Goal: Task Accomplishment & Management: Complete application form

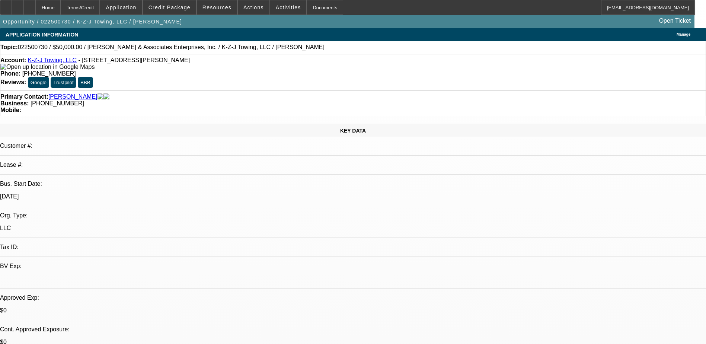
select select "0"
select select "2"
select select "0.1"
select select "4"
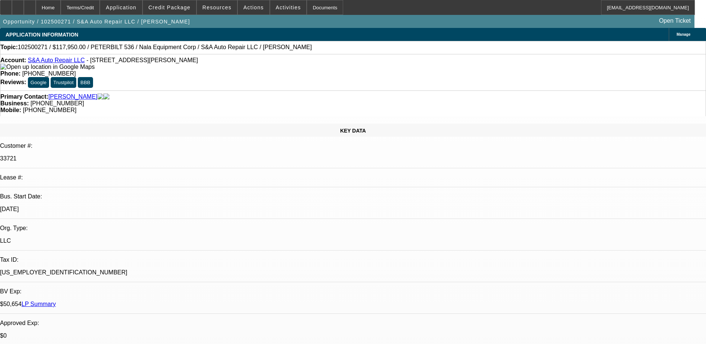
select select "0"
select select "2"
select select "0.1"
select select "1"
select select "2"
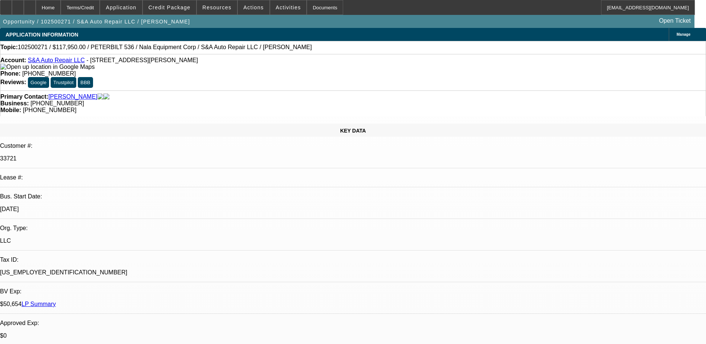
select select "4"
click at [592, 76] on span "Reply" at bounding box center [592, 76] width 13 height 6
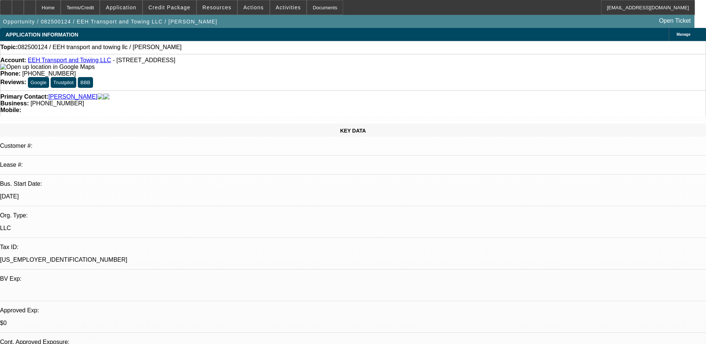
select select "0"
select select "2"
select select "0.1"
select select "4"
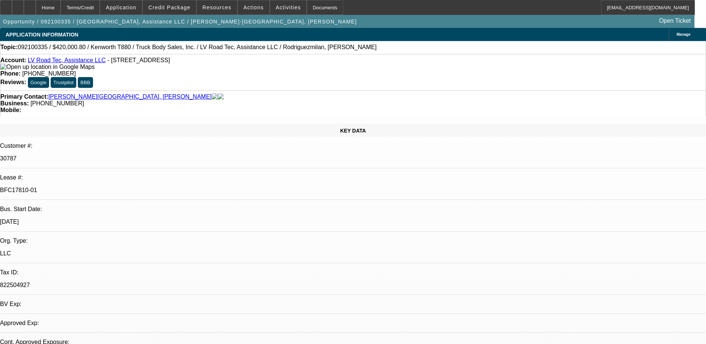
select select "0"
select select "2"
select select "0"
select select "2"
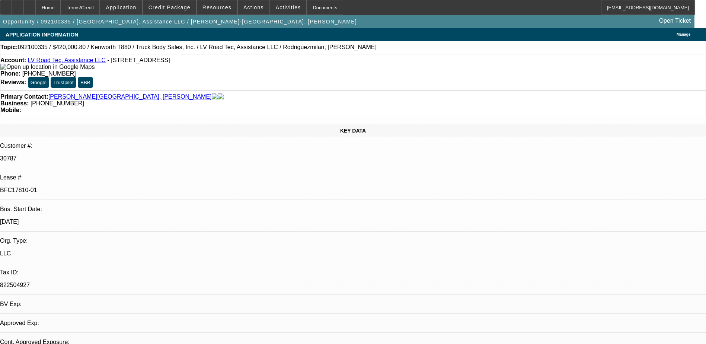
select select "0"
select select "2"
select select "0"
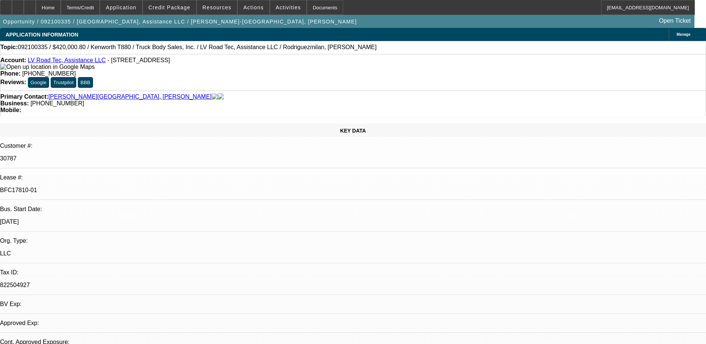
select select "2"
select select "0"
select select "1"
select select "2"
select select "6"
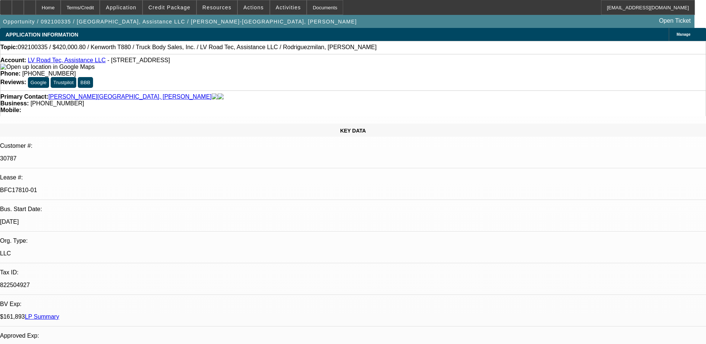
select select "1"
select select "2"
select select "6"
select select "1"
select select "2"
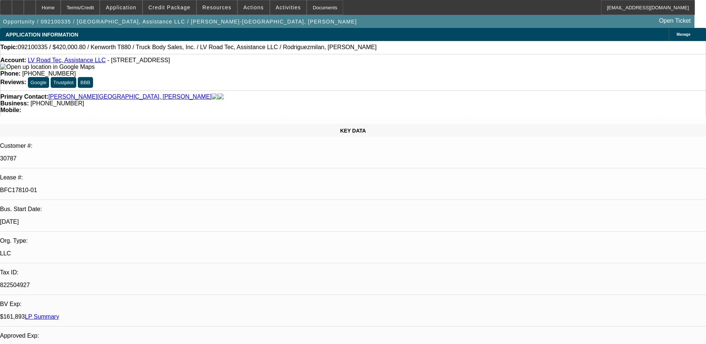
select select "6"
select select "1"
select select "2"
select select "6"
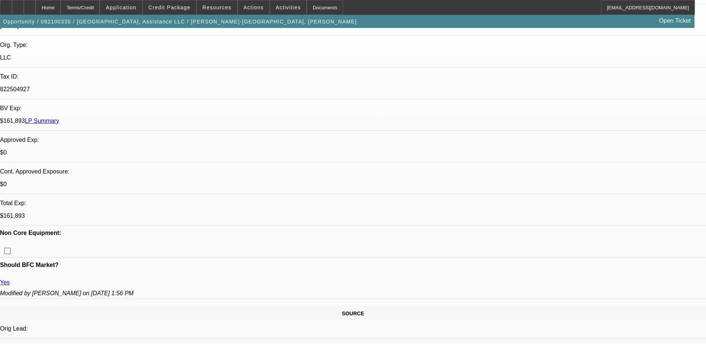
scroll to position [186, 0]
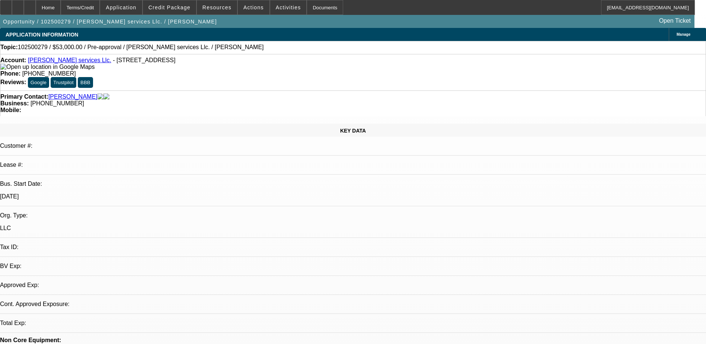
select select "0"
select select "2"
select select "0.1"
select select "4"
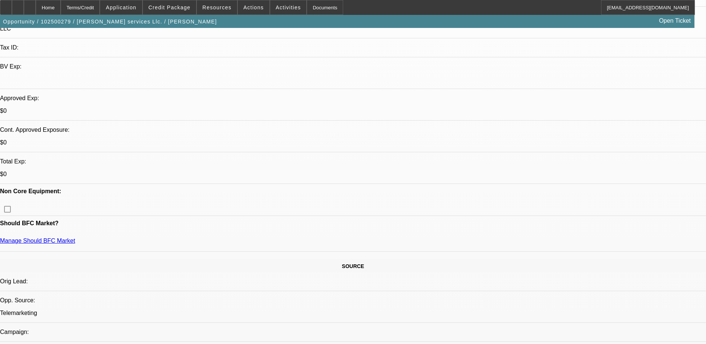
scroll to position [223, 0]
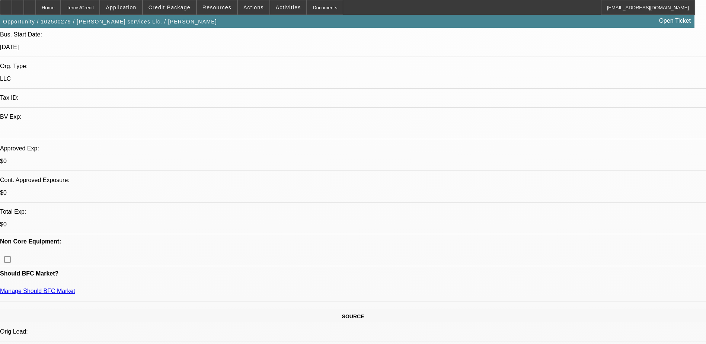
scroll to position [149, 0]
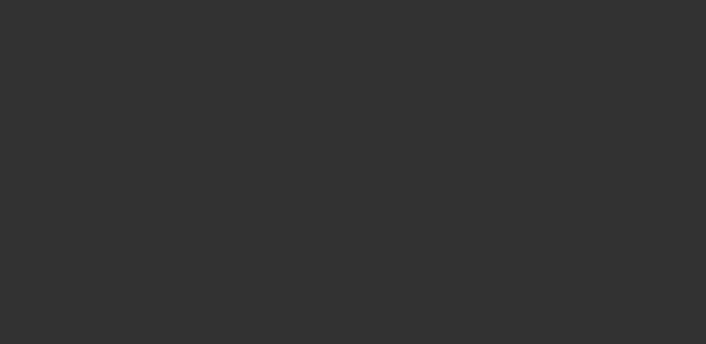
select select "0"
select select "2"
select select "0.1"
select select "4"
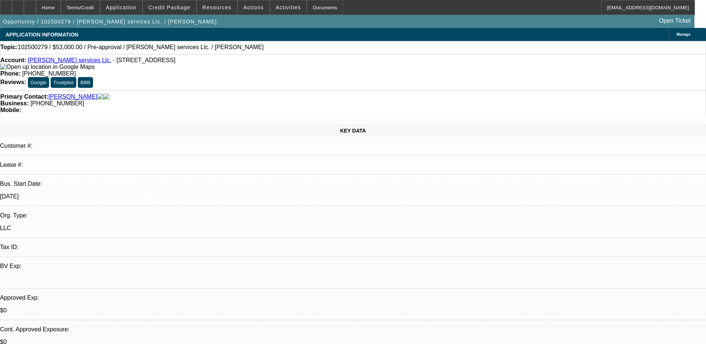
click at [276, 6] on span "Activities" at bounding box center [288, 7] width 25 height 6
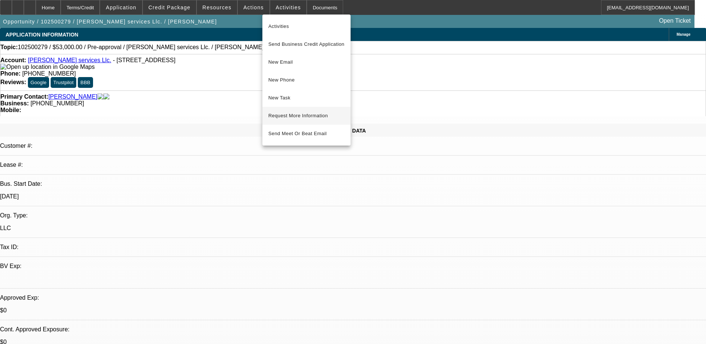
click at [313, 115] on span "Request More Information" at bounding box center [306, 115] width 76 height 9
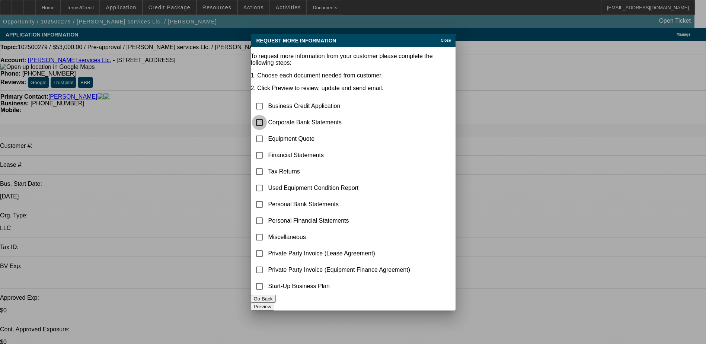
click at [267, 115] on input "checkbox" at bounding box center [259, 122] width 15 height 15
checkbox input "true"
click at [267, 99] on input "checkbox" at bounding box center [259, 106] width 15 height 15
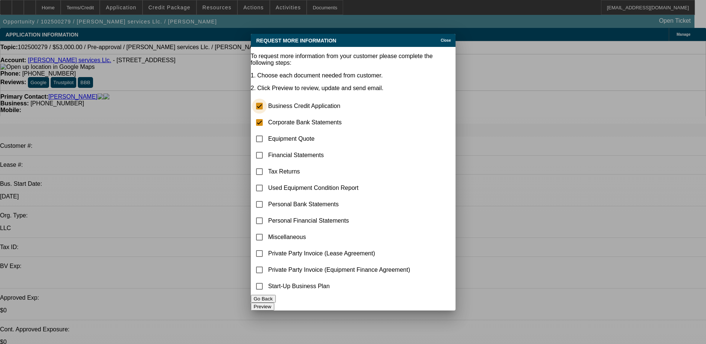
checkbox input "true"
click at [274, 303] on button "Preview" at bounding box center [262, 307] width 23 height 8
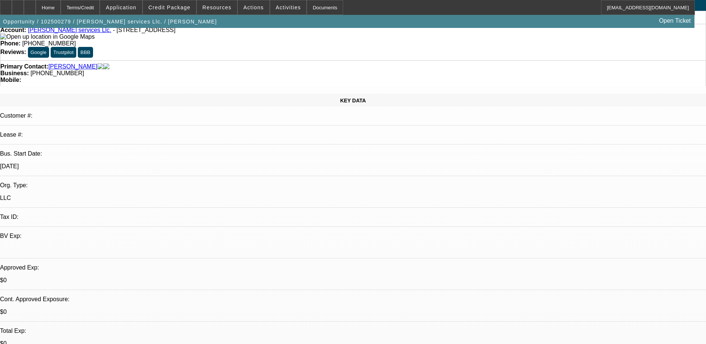
scroll to position [186, 0]
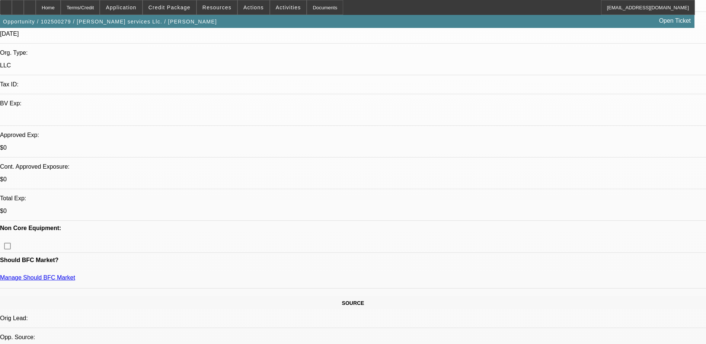
scroll to position [112, 0]
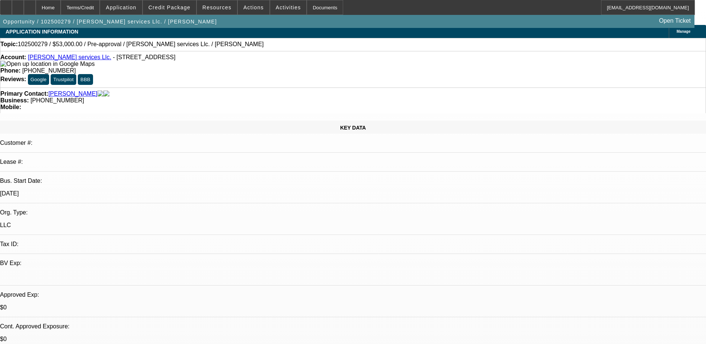
scroll to position [0, 0]
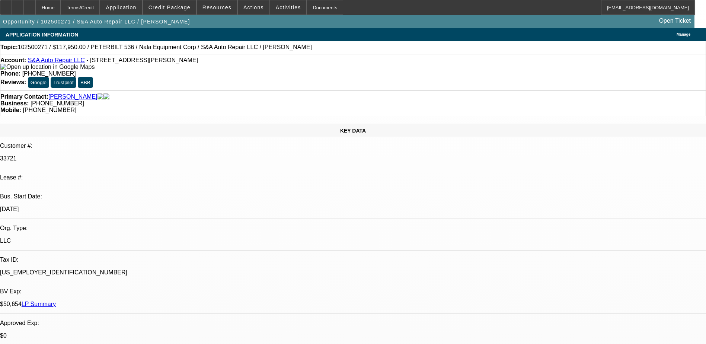
select select "0"
select select "2"
select select "0.1"
select select "4"
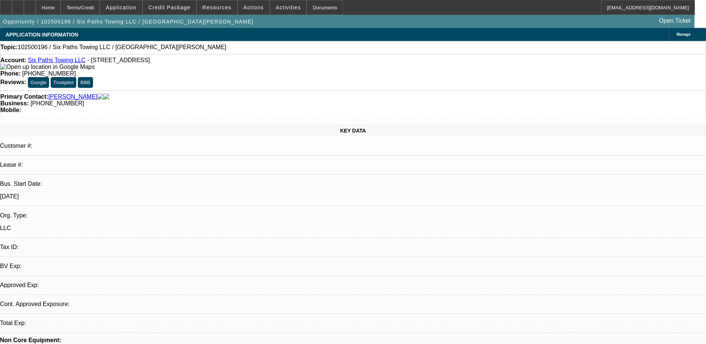
select select "0"
select select "2"
select select "0.1"
select select "1"
select select "2"
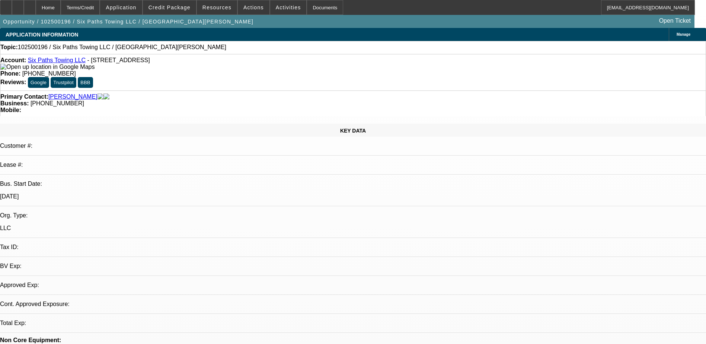
select select "4"
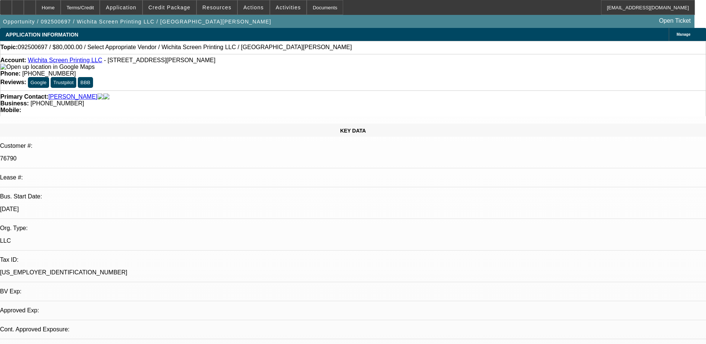
select select "0"
select select "2"
select select "0.1"
select select "4"
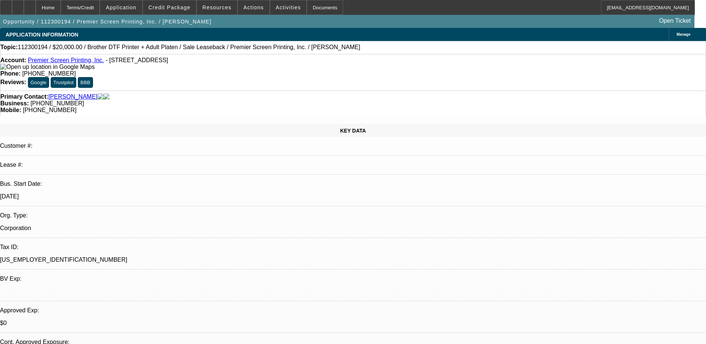
select select "0"
select select "6"
select select "0"
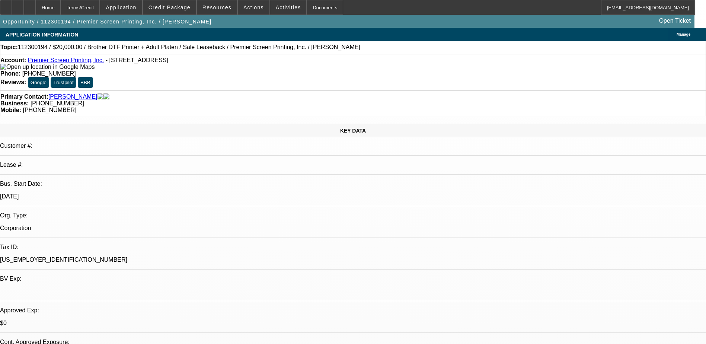
select select "0"
select select "6"
click at [276, 8] on span "Activities" at bounding box center [288, 7] width 25 height 6
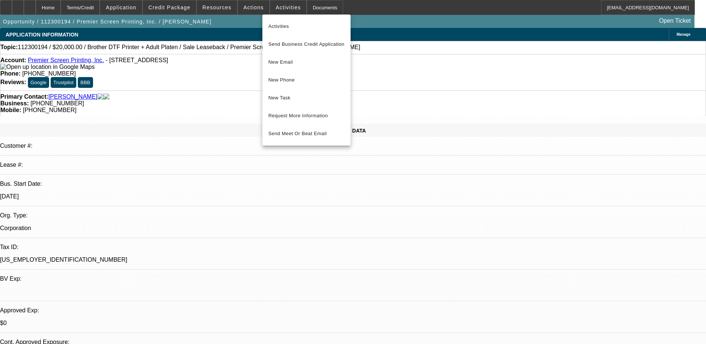
click at [245, 9] on div at bounding box center [353, 172] width 706 height 344
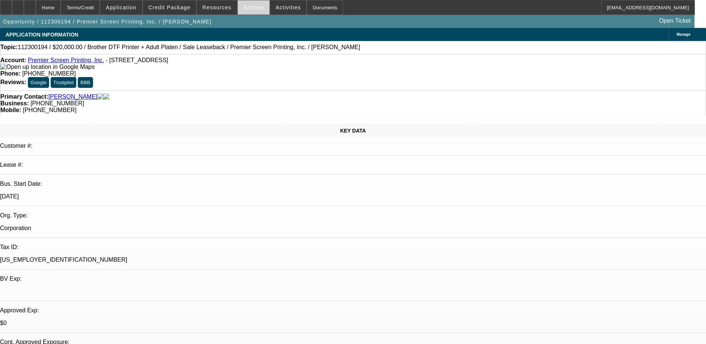
click at [245, 8] on span "Actions" at bounding box center [254, 7] width 20 height 6
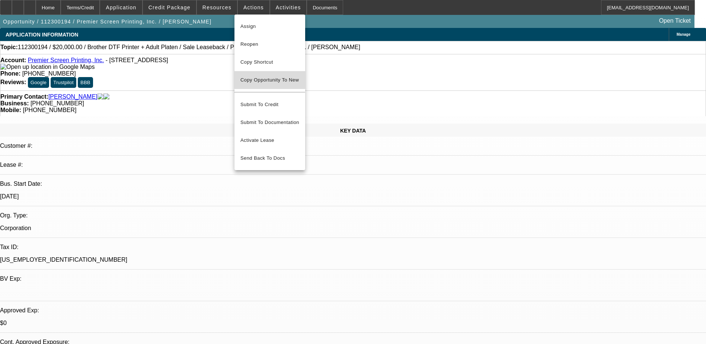
click at [275, 77] on span "Copy Opportunity To New" at bounding box center [270, 80] width 58 height 6
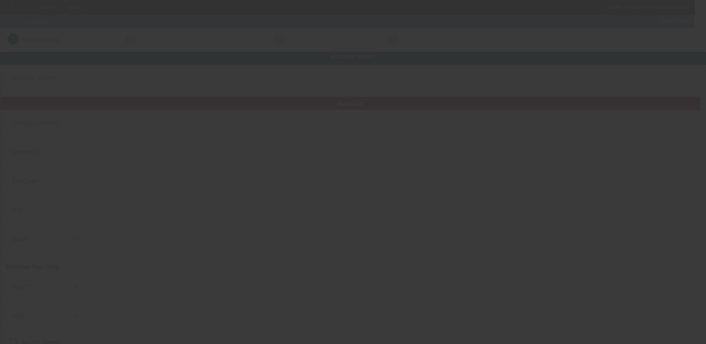
type input "Premier Screen Printing, Inc."
type input "[STREET_ADDRESS]"
type input "28602"
type input "Hickory"
type input "[PHONE_NUMBER]"
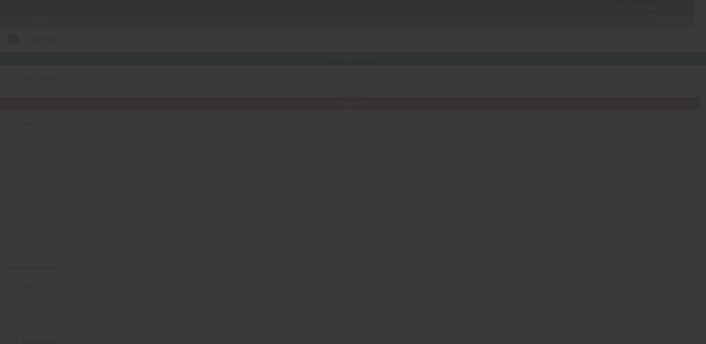
type input "[EMAIL_ADDRESS][DOMAIN_NAME]"
type input "[US_EMPLOYER_IDENTIFICATION_NUMBER]"
type input "[URL][DOMAIN_NAME]"
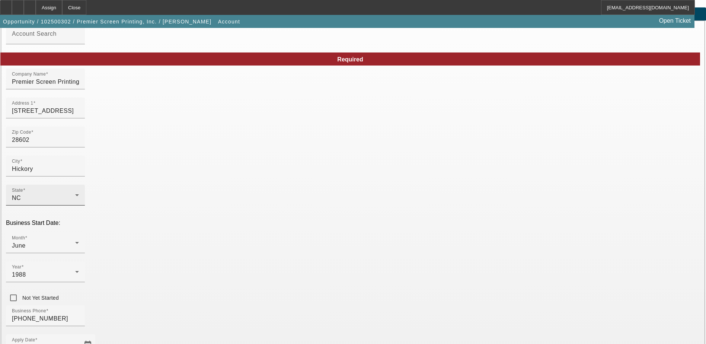
scroll to position [126, 0]
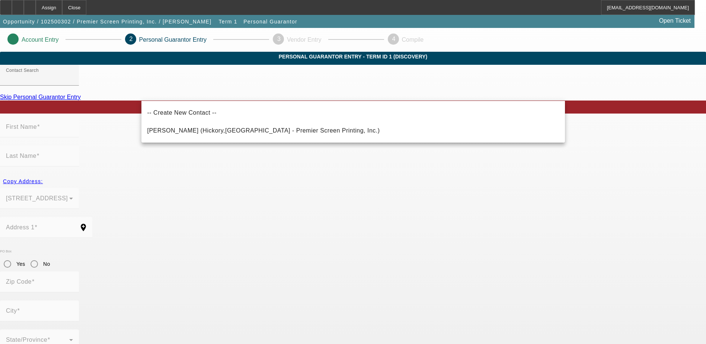
click at [322, 133] on mat-option "[PERSON_NAME] (Hickory,[GEOGRAPHIC_DATA] - Premier Screen Printing, Inc.)" at bounding box center [354, 131] width 424 height 18
type input "[PERSON_NAME] (Hickory,[GEOGRAPHIC_DATA] - Premier Screen Printing, Inc.)"
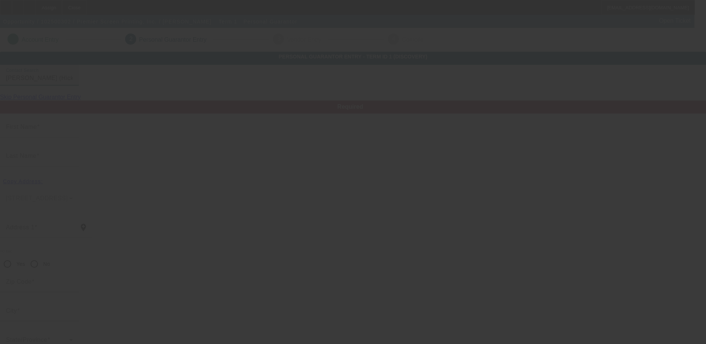
type input "[PERSON_NAME]"
type input "[STREET_ADDRESS]"
radio input "true"
type input "28602"
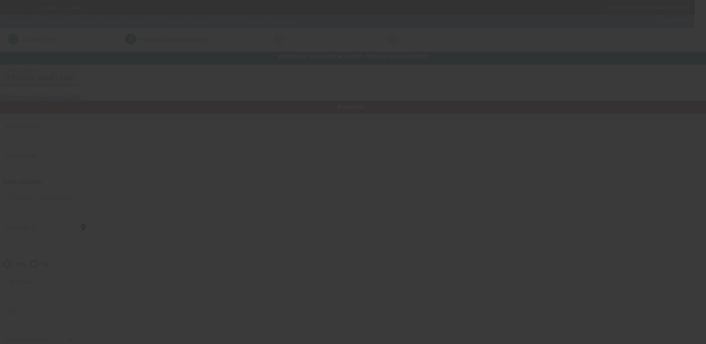
type input "Hickory"
type input "[PHONE_NUMBER]"
type input "100"
type input "245-29-0285"
type input "[EMAIL_ADDRESS][DOMAIN_NAME]"
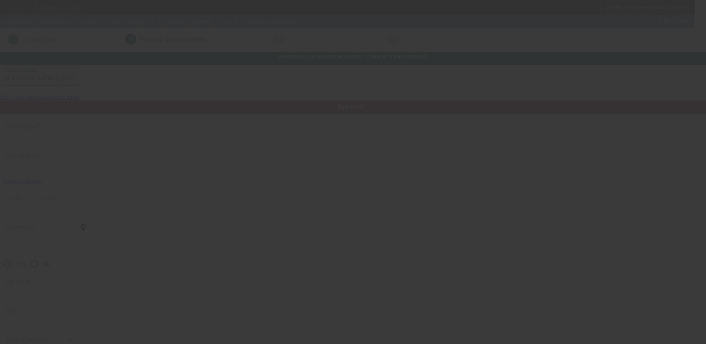
type input "Apt 1"
type input "[PHONE_NUMBER]"
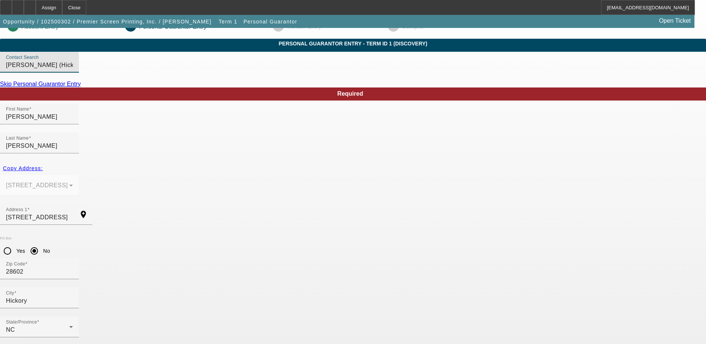
scroll to position [20, 0]
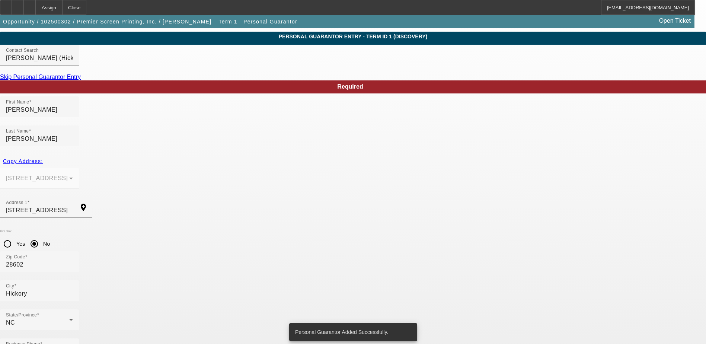
scroll to position [0, 0]
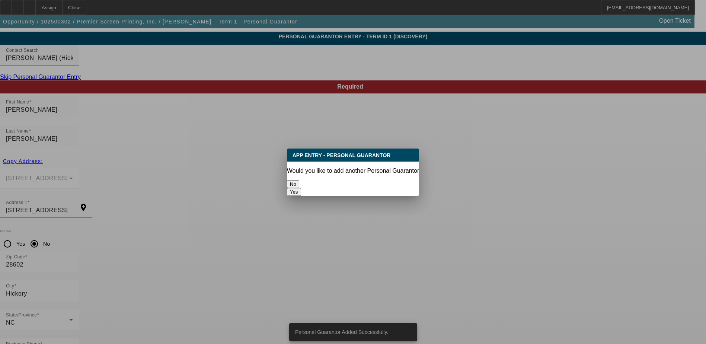
click at [299, 182] on button "No" at bounding box center [293, 184] width 12 height 8
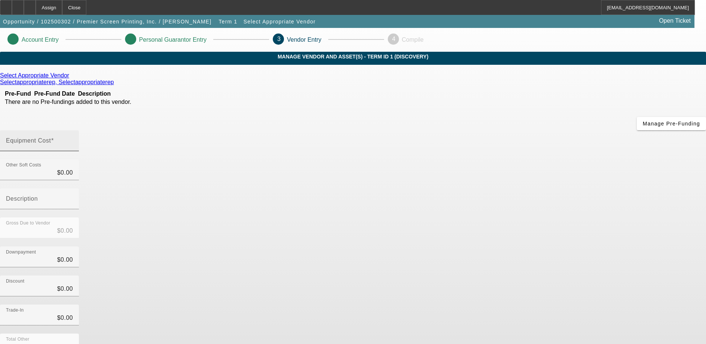
click at [51, 137] on mat-label "Equipment Cost" at bounding box center [28, 140] width 45 height 6
click at [73, 139] on input "Equipment Cost" at bounding box center [39, 143] width 67 height 9
type input "5"
type input "$5.00"
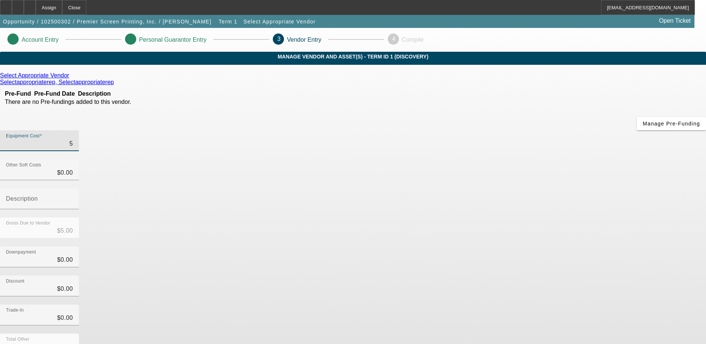
type input "50"
type input "$50.00"
type input "500"
type input "$500.00"
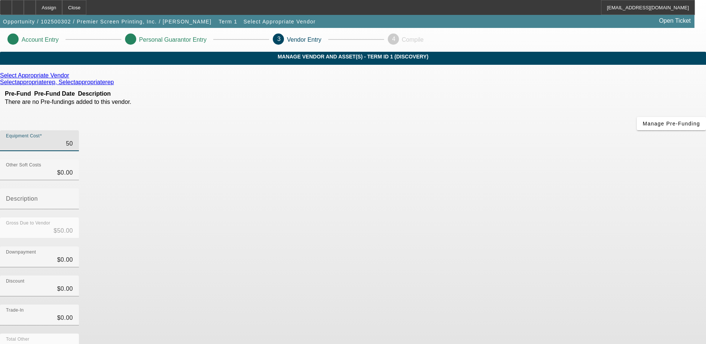
type input "$500.00"
type input "5000"
type input "$5,000.00"
type input "50000"
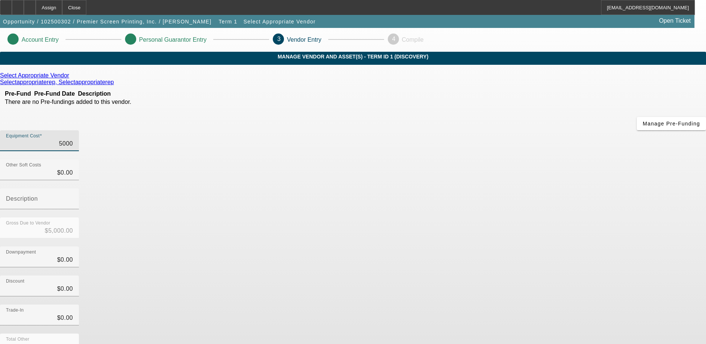
type input "$50,000.00"
click at [73, 188] on div "Description" at bounding box center [39, 198] width 67 height 21
type input "DTF"
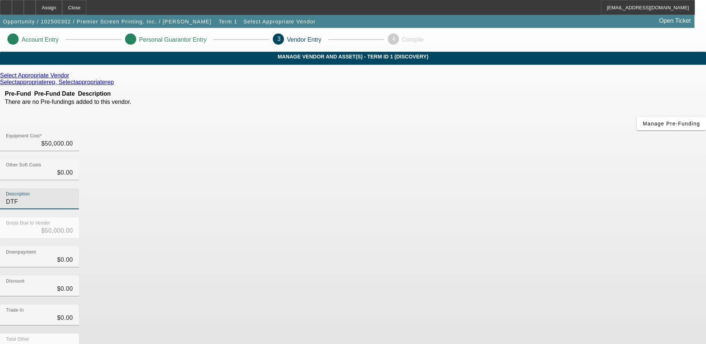
click at [527, 305] on div "Trade-In $0.00" at bounding box center [353, 319] width 706 height 29
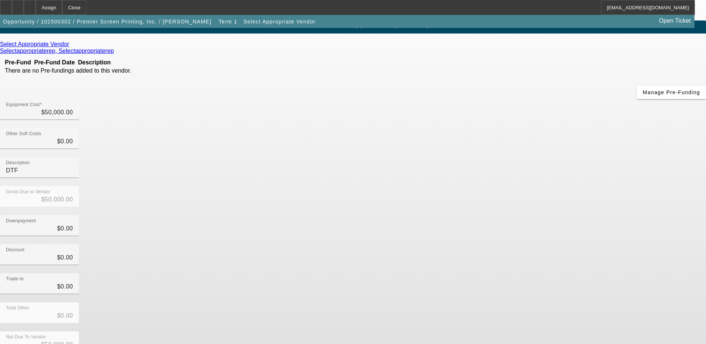
scroll to position [33, 0]
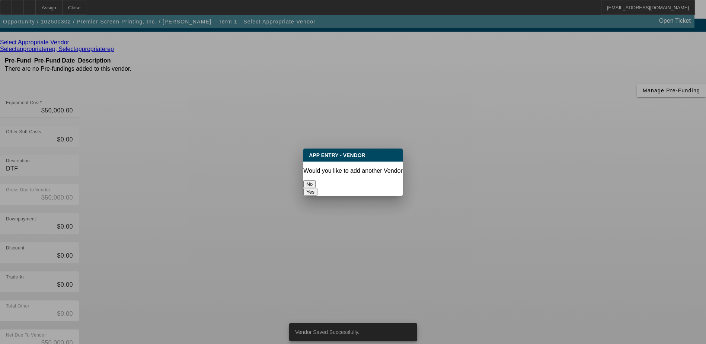
scroll to position [0, 0]
click at [316, 183] on button "No" at bounding box center [310, 184] width 12 height 8
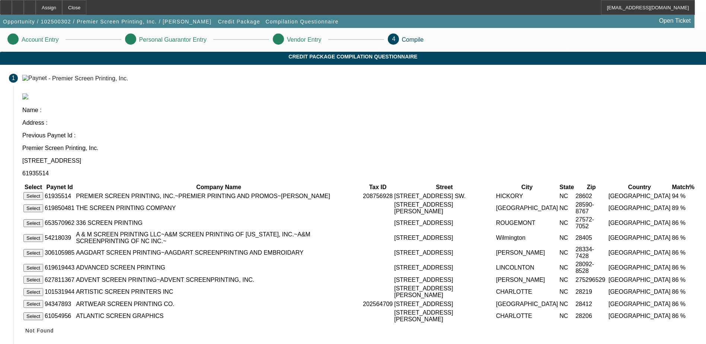
click at [43, 192] on button "Select" at bounding box center [33, 196] width 20 height 8
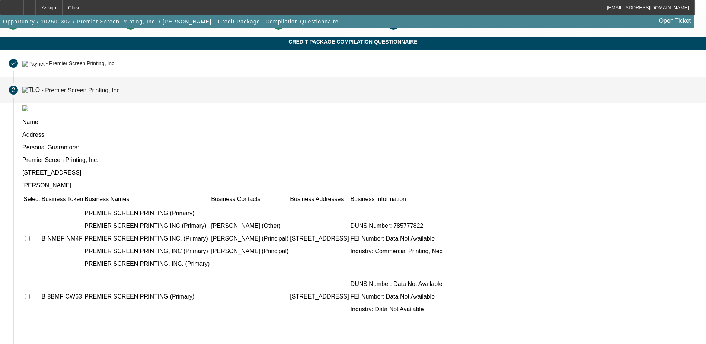
click at [30, 236] on input "checkbox" at bounding box center [27, 238] width 5 height 5
checkbox input "true"
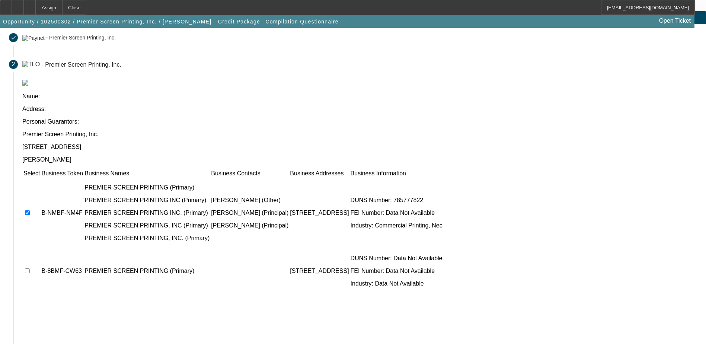
scroll to position [68, 0]
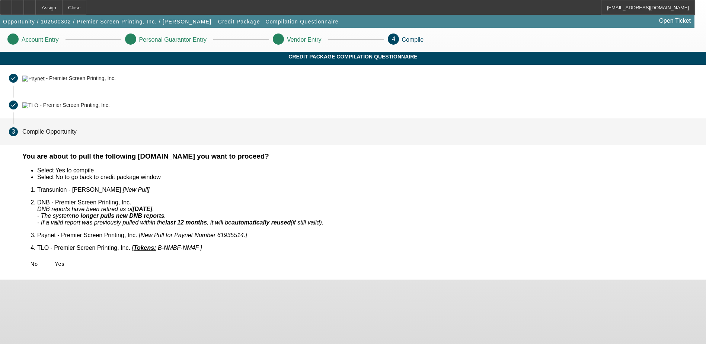
scroll to position [0, 0]
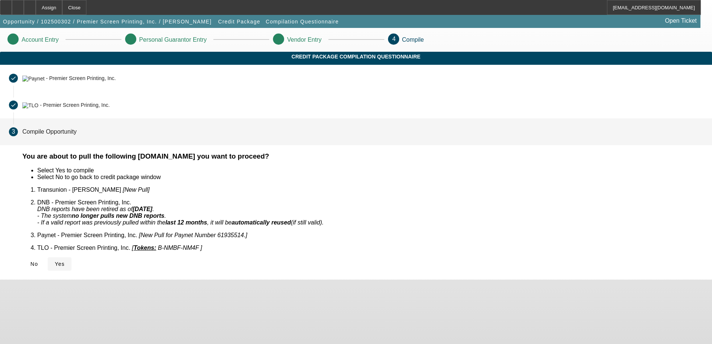
click at [65, 261] on span "Yes" at bounding box center [60, 264] width 10 height 6
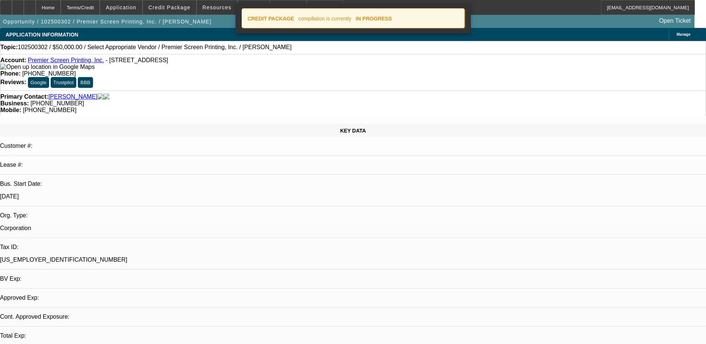
select select "0"
select select "2"
select select "0.1"
select select "4"
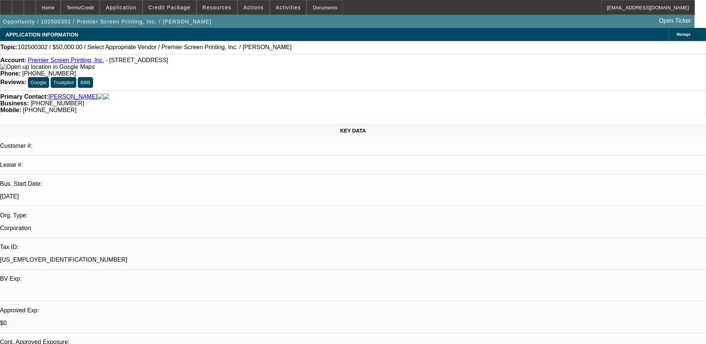
drag, startPoint x: 556, startPoint y: 91, endPoint x: 521, endPoint y: 67, distance: 42.5
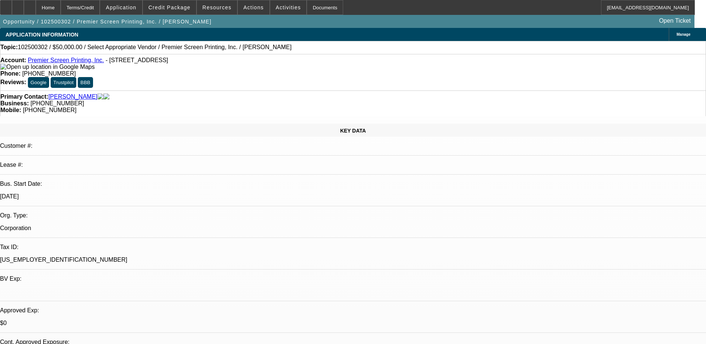
radio input "true"
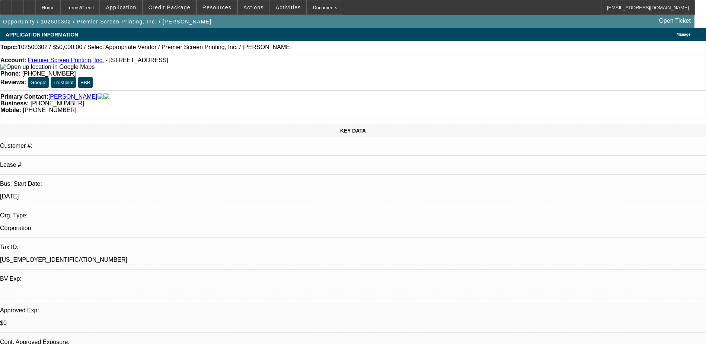
scroll to position [7, 0]
type textarea "10/13- [PERSON_NAME] gave me the go ahead to re open his application for the DT…"
radio input "true"
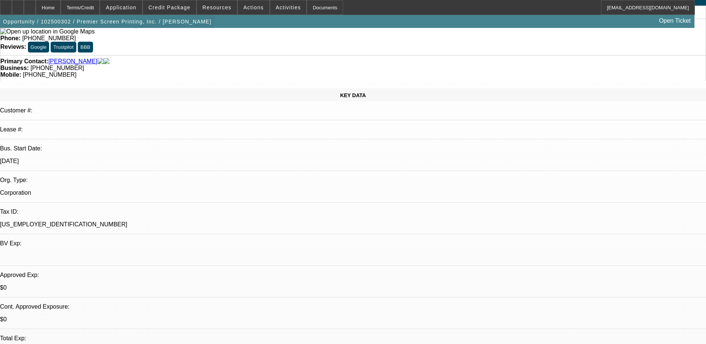
scroll to position [0, 0]
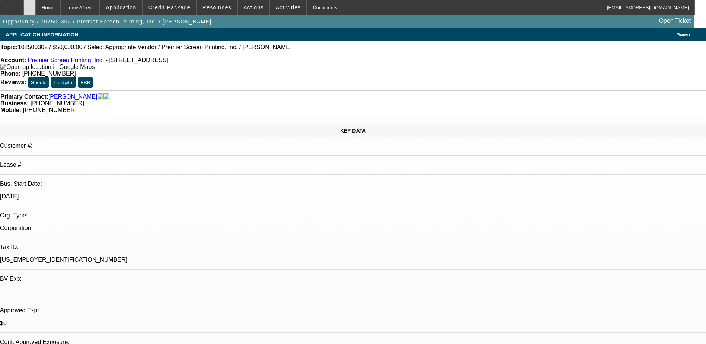
click at [36, 1] on div at bounding box center [30, 7] width 12 height 15
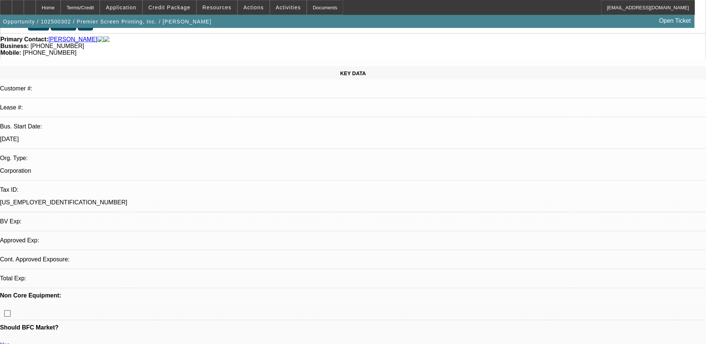
scroll to position [186, 0]
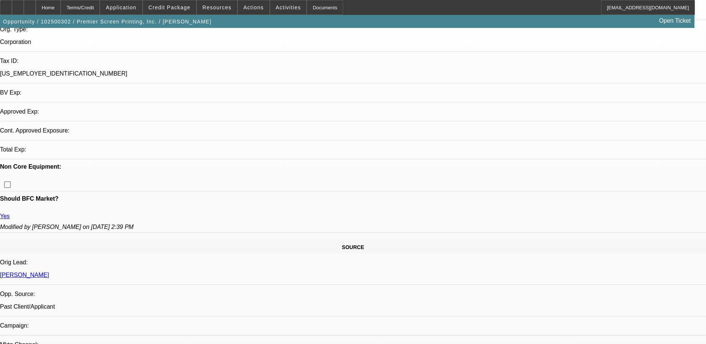
select select "0"
select select "2"
select select "0.1"
select select "4"
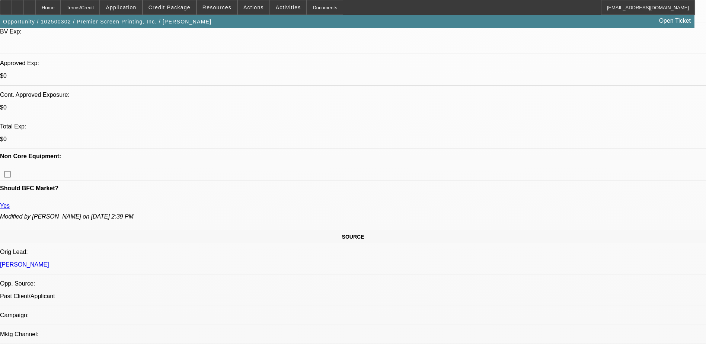
scroll to position [261, 0]
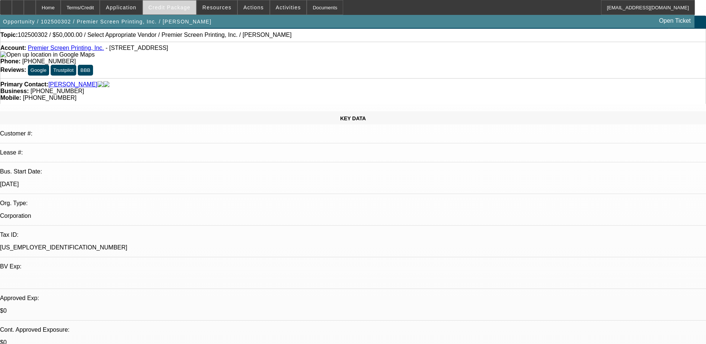
scroll to position [0, 0]
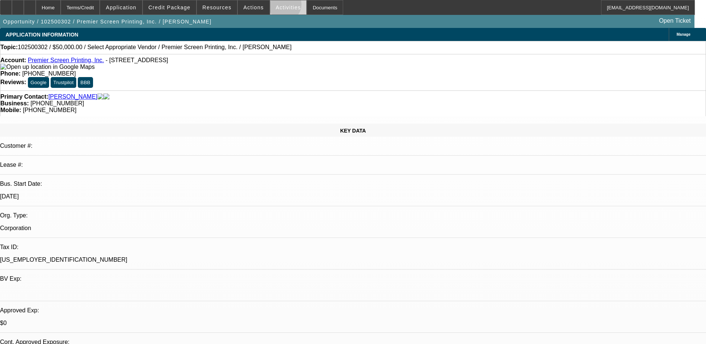
click at [277, 6] on span "Activities" at bounding box center [288, 7] width 25 height 6
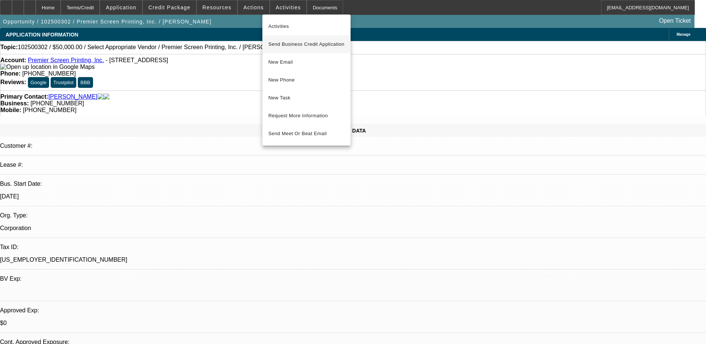
click at [305, 43] on span "Send Business Credit Application" at bounding box center [306, 44] width 76 height 9
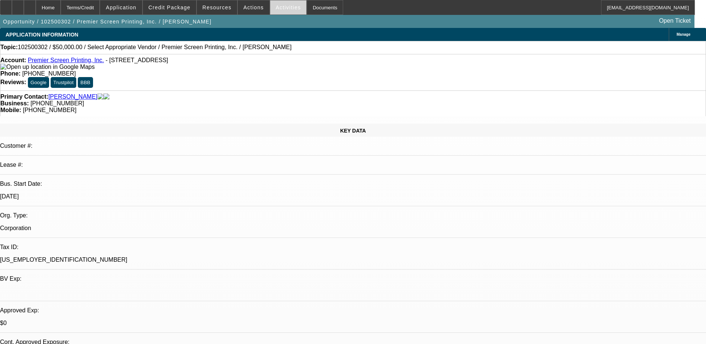
click at [281, 7] on span "Activities" at bounding box center [288, 7] width 25 height 6
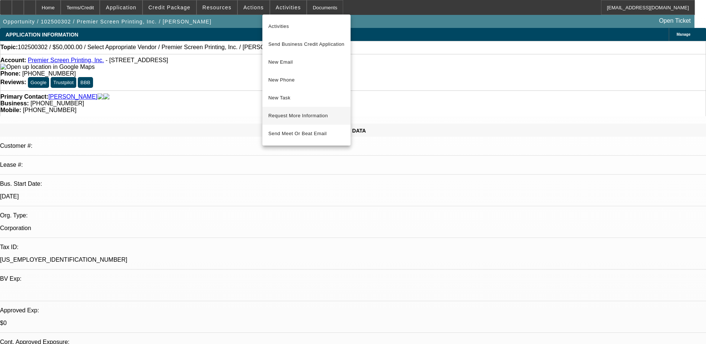
click at [305, 115] on span "Request More Information" at bounding box center [306, 115] width 76 height 9
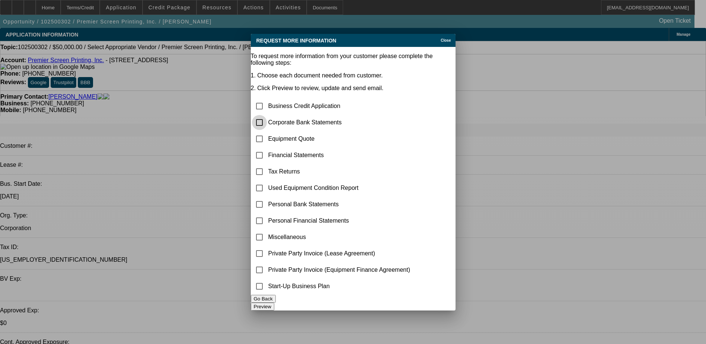
click at [265, 115] on input "checkbox" at bounding box center [259, 122] width 15 height 15
checkbox input "true"
click at [267, 131] on input "checkbox" at bounding box center [259, 138] width 15 height 15
checkbox input "true"
click at [274, 303] on button "Preview" at bounding box center [262, 307] width 23 height 8
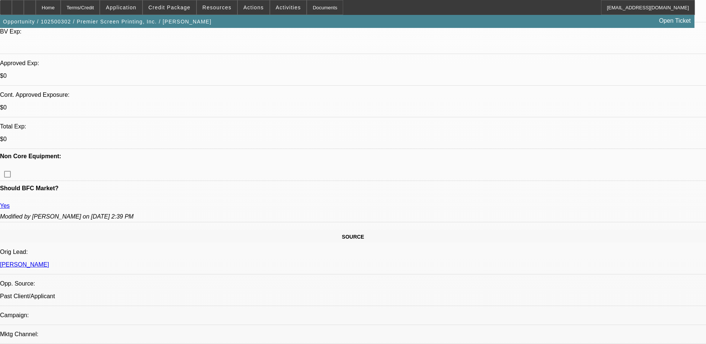
scroll to position [261, 0]
